Goal: Task Accomplishment & Management: Use online tool/utility

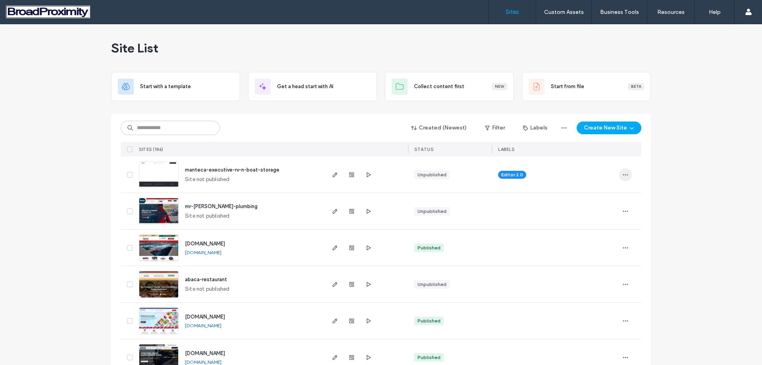
click at [622, 173] on icon "button" at bounding box center [625, 174] width 6 height 6
click at [216, 171] on span "manteca-executive-rv-n-boat-storage" at bounding box center [232, 170] width 94 height 6
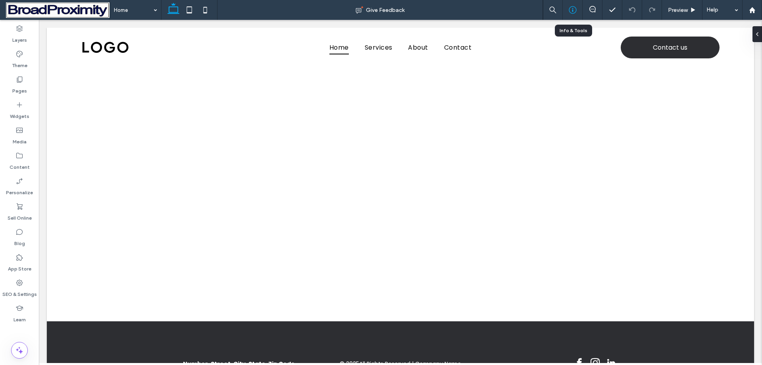
click at [569, 5] on div at bounding box center [572, 10] width 20 height 20
click at [571, 11] on icon at bounding box center [572, 10] width 8 height 8
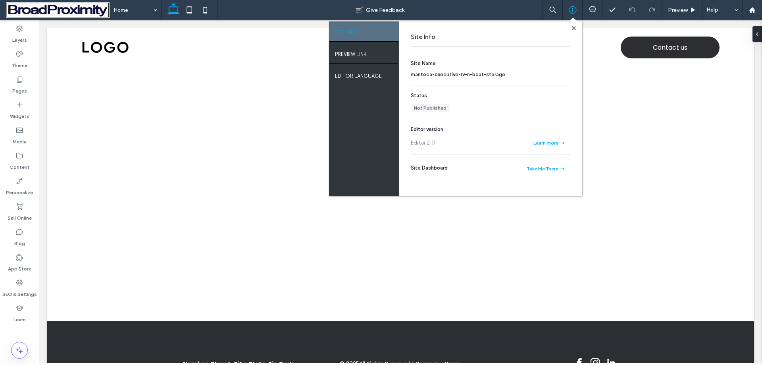
click at [469, 75] on span "manteca-executive-rv-n-boat-storage" at bounding box center [458, 74] width 94 height 6
copy span "manteca-executive-rv-n-boat-storage"
click at [754, 12] on icon at bounding box center [751, 10] width 7 height 7
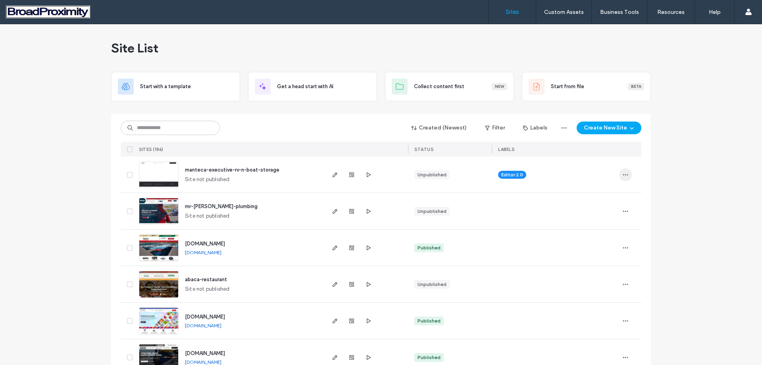
click at [622, 171] on icon "button" at bounding box center [625, 174] width 6 height 6
click at [610, 127] on button "Create New Site" at bounding box center [608, 127] width 65 height 13
click at [616, 156] on div "Start with a template" at bounding box center [629, 155] width 51 height 8
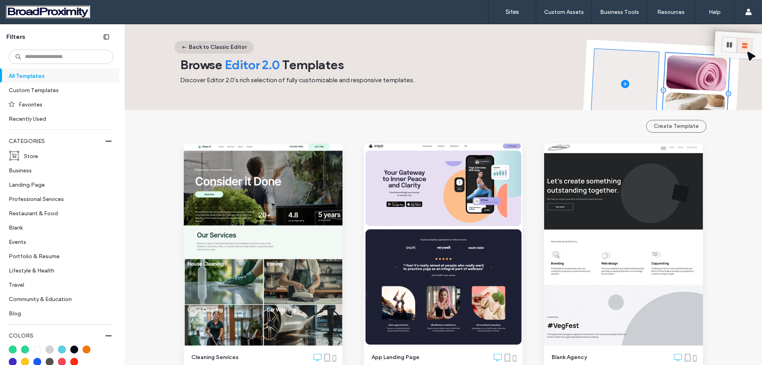
click at [192, 47] on button "Back to Classic Editor" at bounding box center [214, 47] width 79 height 13
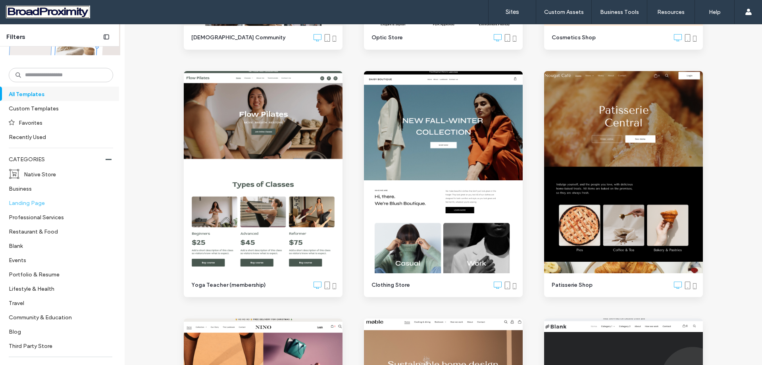
scroll to position [119, 0]
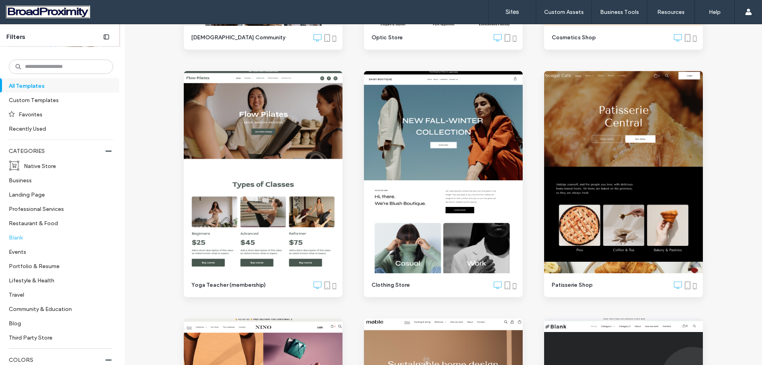
click at [22, 236] on label "Blank" at bounding box center [58, 237] width 98 height 14
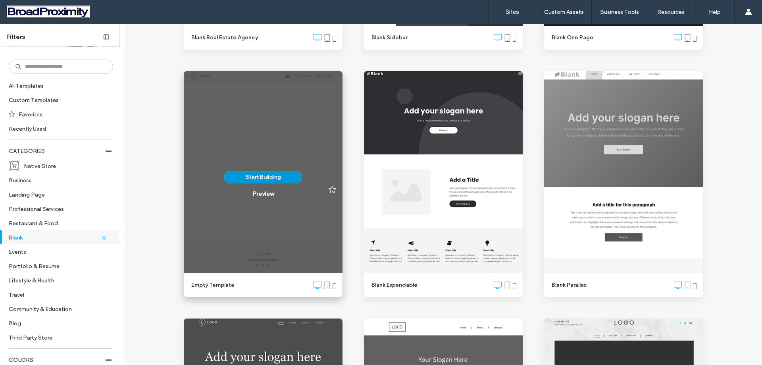
click at [258, 174] on button "Start Building" at bounding box center [263, 177] width 78 height 13
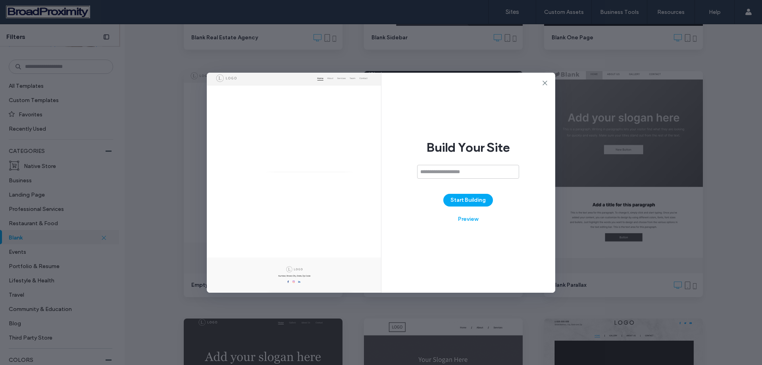
click at [462, 171] on input at bounding box center [468, 172] width 102 height 14
type input "**********"
click at [466, 200] on button "Start Building" at bounding box center [468, 200] width 50 height 13
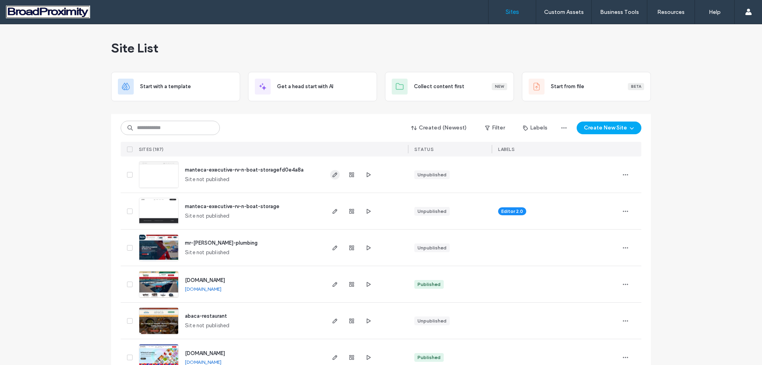
drag, startPoint x: 332, startPoint y: 172, endPoint x: 358, endPoint y: 123, distance: 56.1
click at [332, 172] on icon "button" at bounding box center [335, 174] width 6 height 6
